Goal: Task Accomplishment & Management: Complete application form

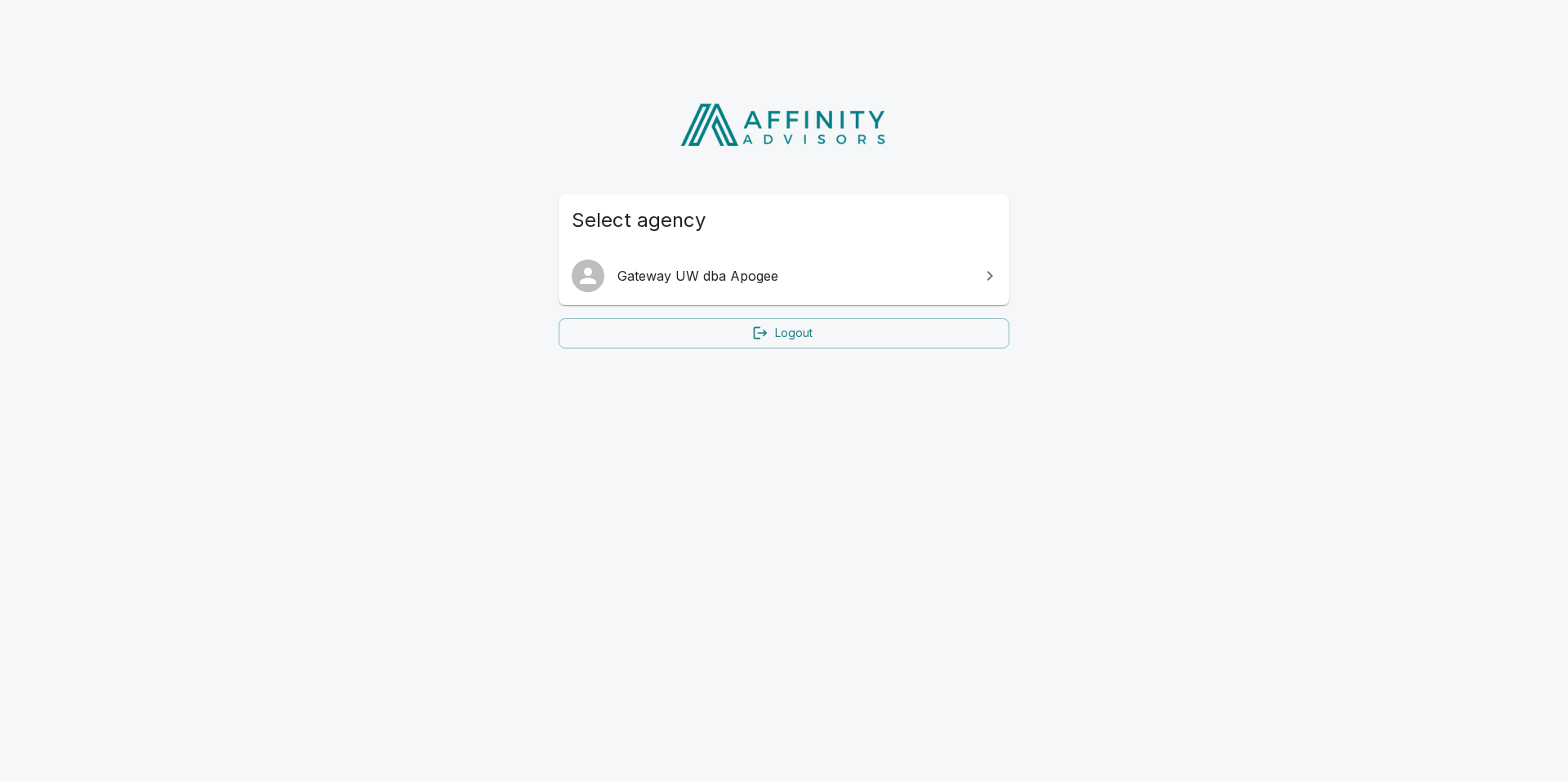
click at [1142, 433] on html "Select agency Gateway UW dba Apogee Logout" at bounding box center [784, 217] width 1568 height 433
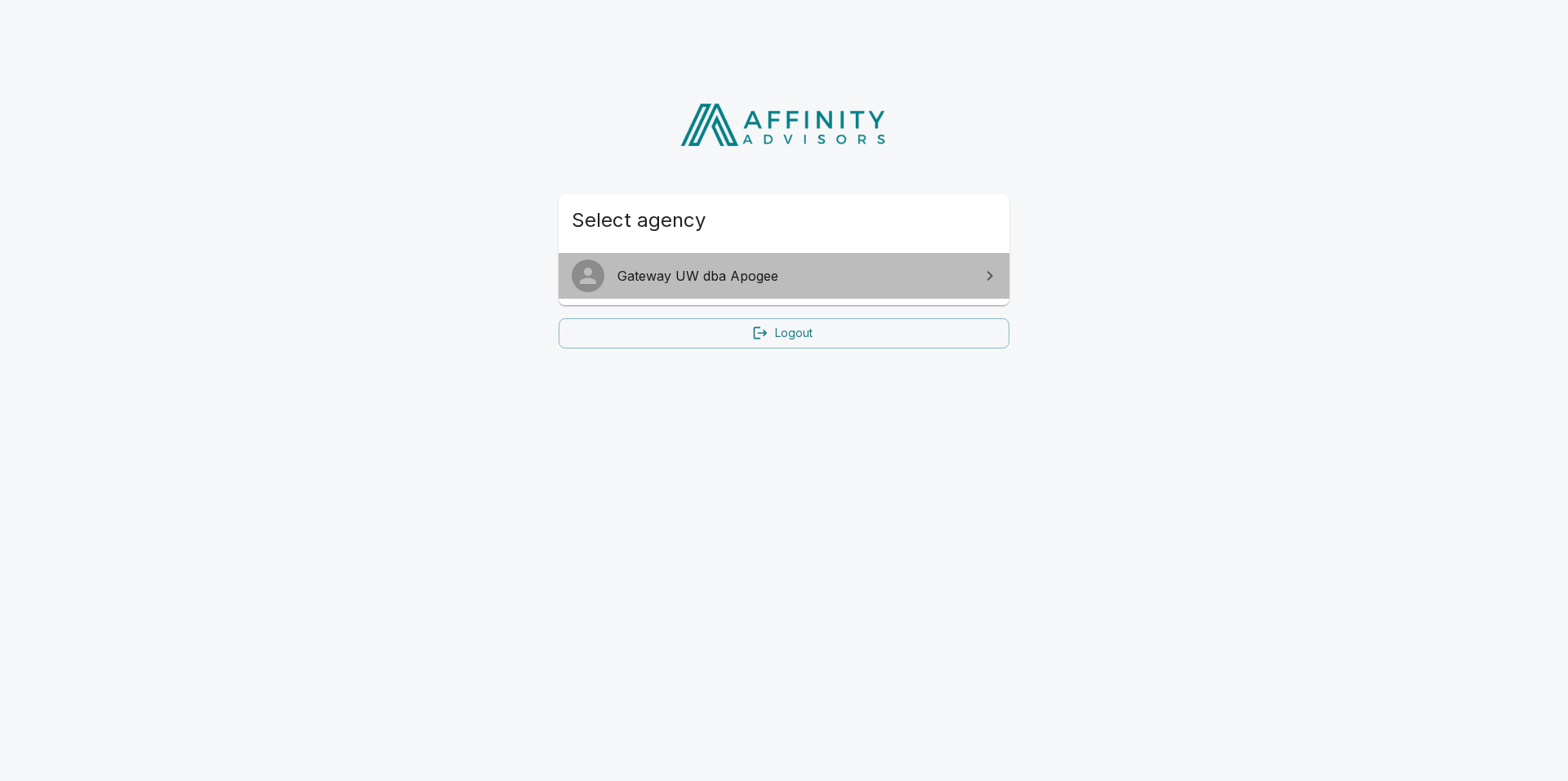
click at [917, 279] on span "Gateway UW dba Apogee" at bounding box center [794, 276] width 353 height 19
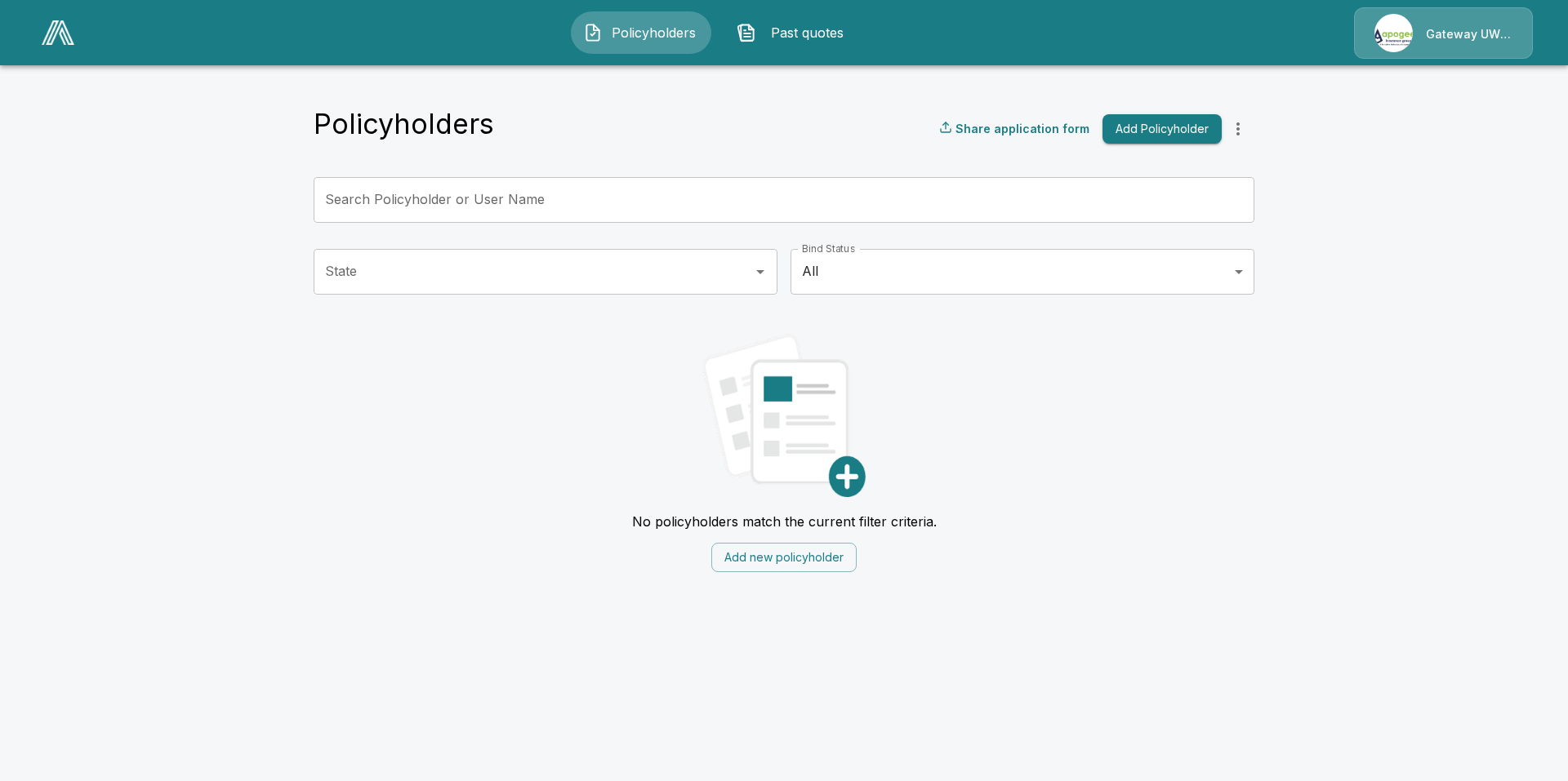
click at [1123, 493] on div "No policyholders match the current filter criteria. Add new policyholder" at bounding box center [784, 448] width 941 height 253
click at [291, 481] on main "Policyholders Share application form Add Policyholder Search Policyholder or Us…" at bounding box center [784, 296] width 1568 height 592
click at [765, 564] on button "Add new policyholder" at bounding box center [784, 558] width 146 height 30
